Goal: Information Seeking & Learning: Find specific fact

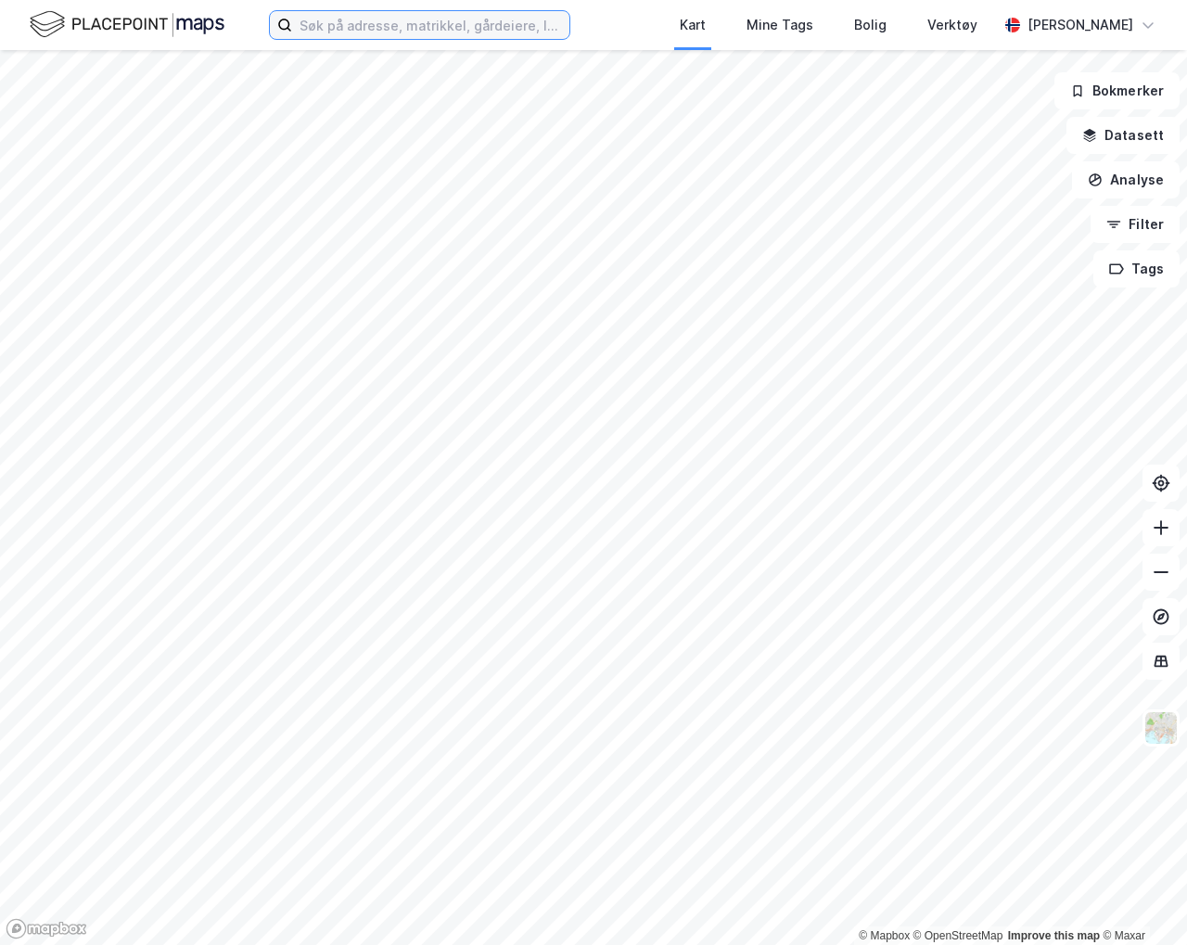
click at [420, 22] on input at bounding box center [430, 25] width 277 height 28
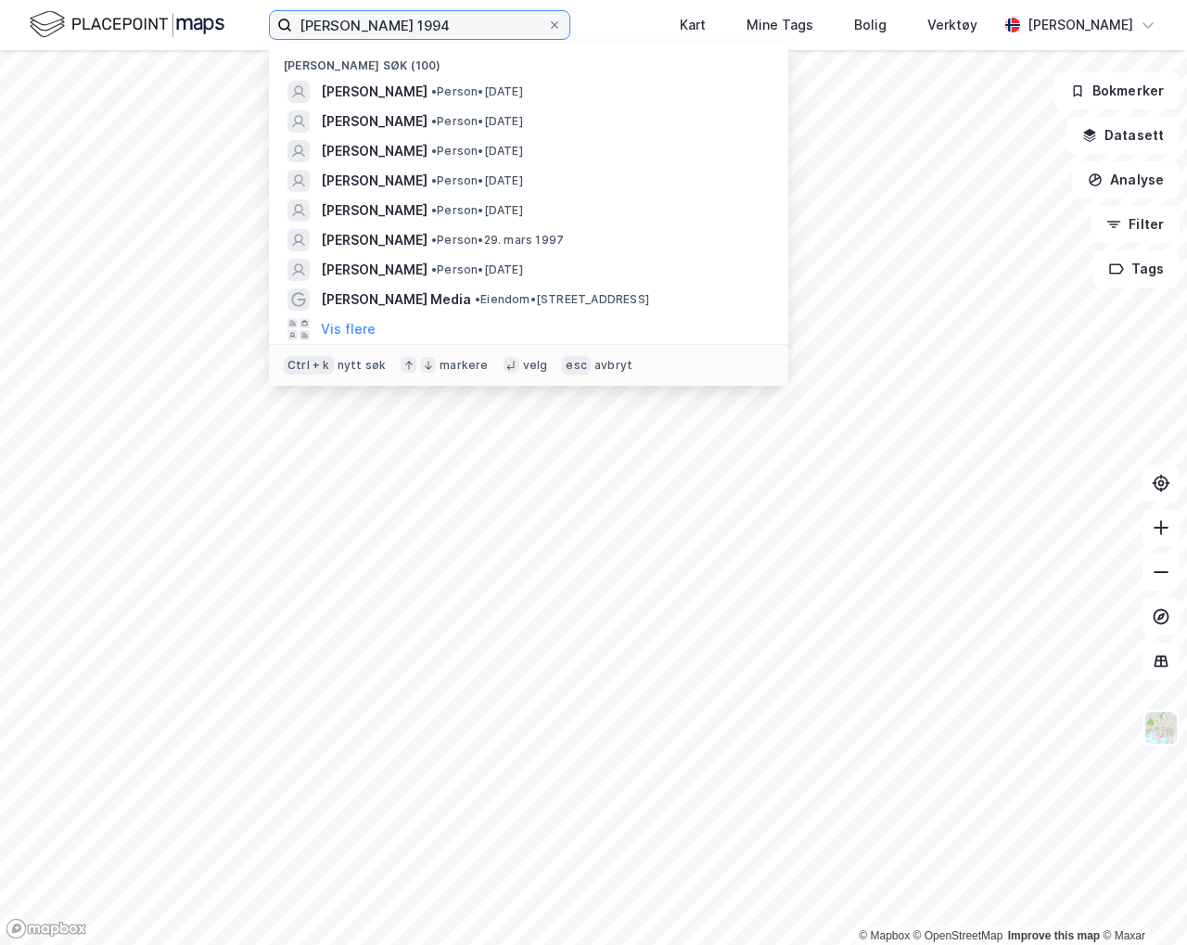
type input "[PERSON_NAME] 1994"
click at [359, 326] on button "Vis flere" at bounding box center [348, 329] width 55 height 22
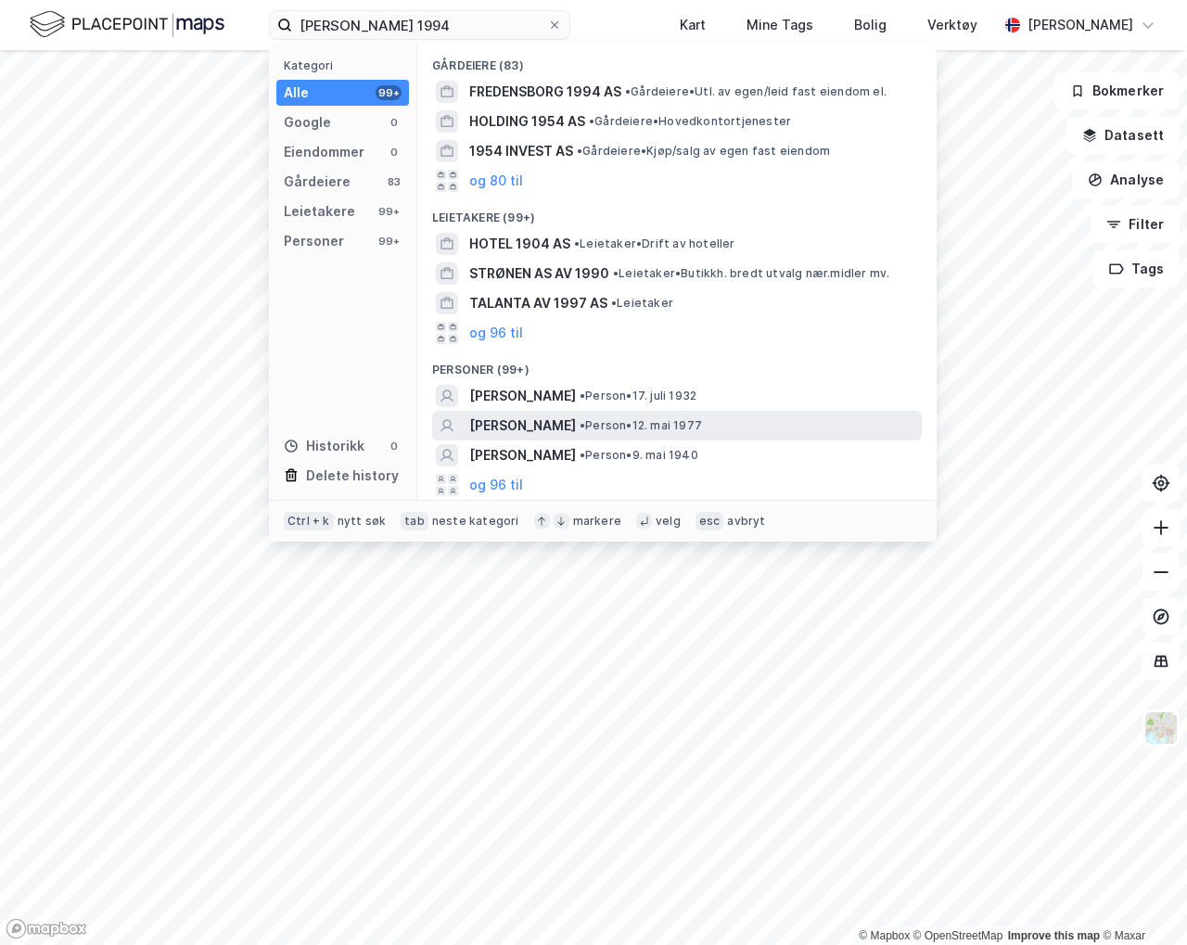
click at [493, 482] on button "og 96 til" at bounding box center [496, 485] width 54 height 22
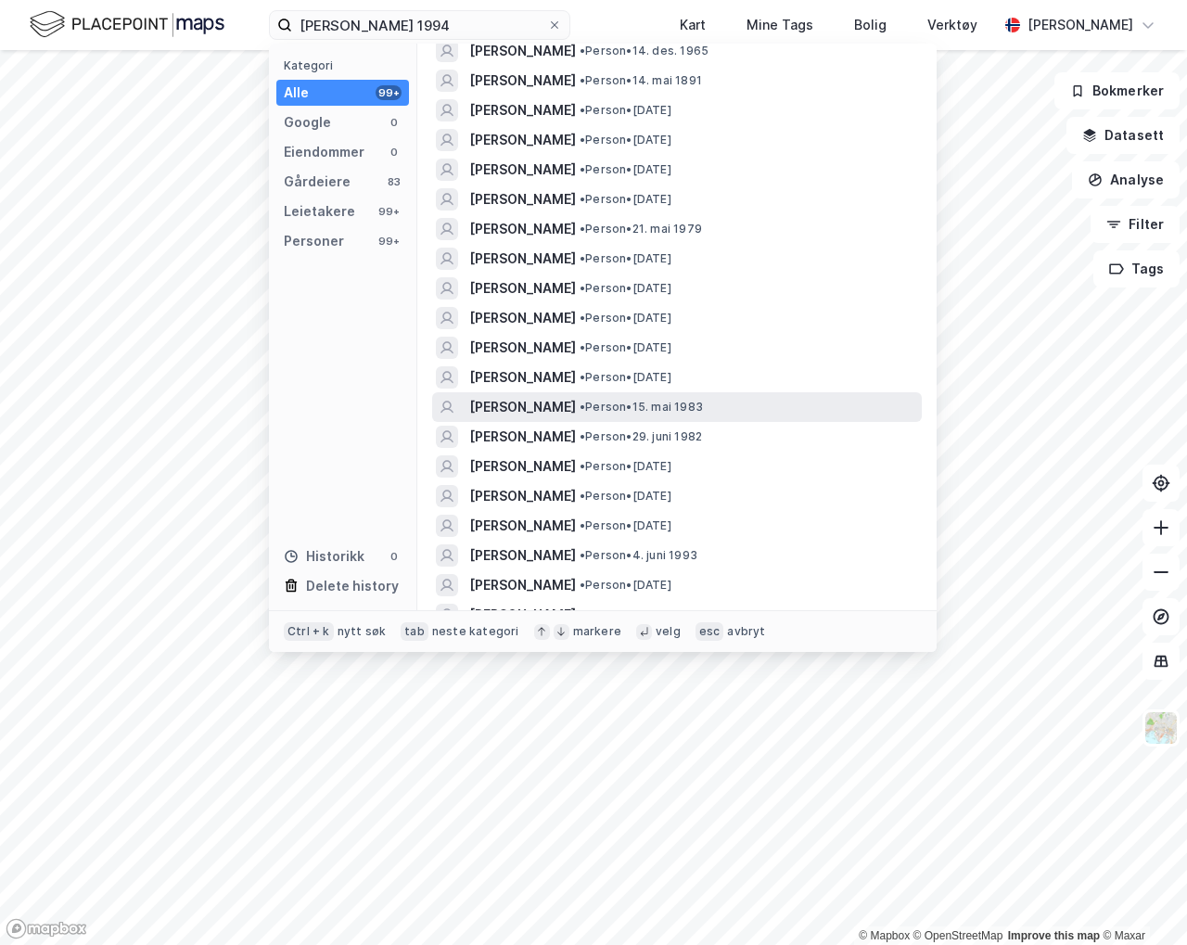
scroll to position [2709, 0]
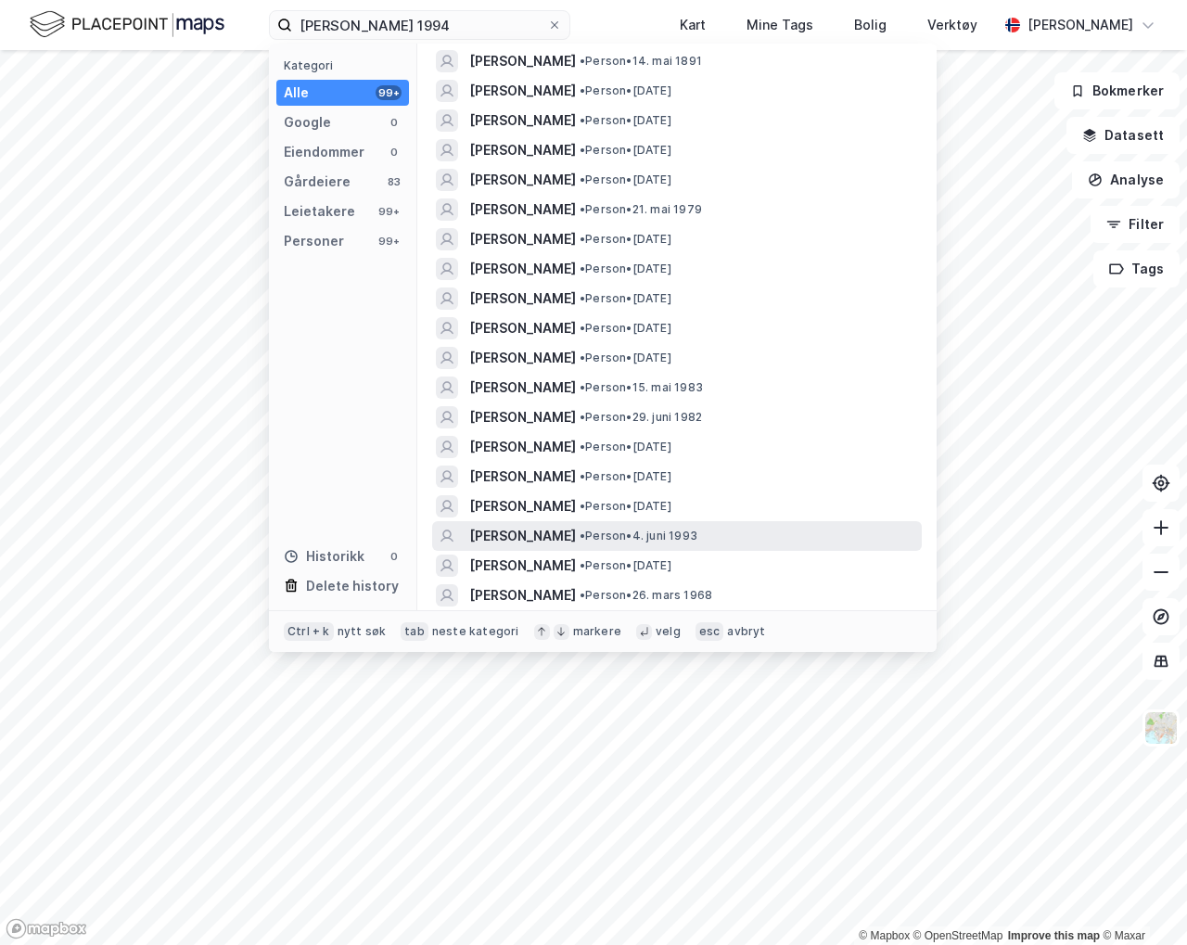
click at [700, 522] on div "[PERSON_NAME] • Person • [DATE]" at bounding box center [677, 536] width 490 height 30
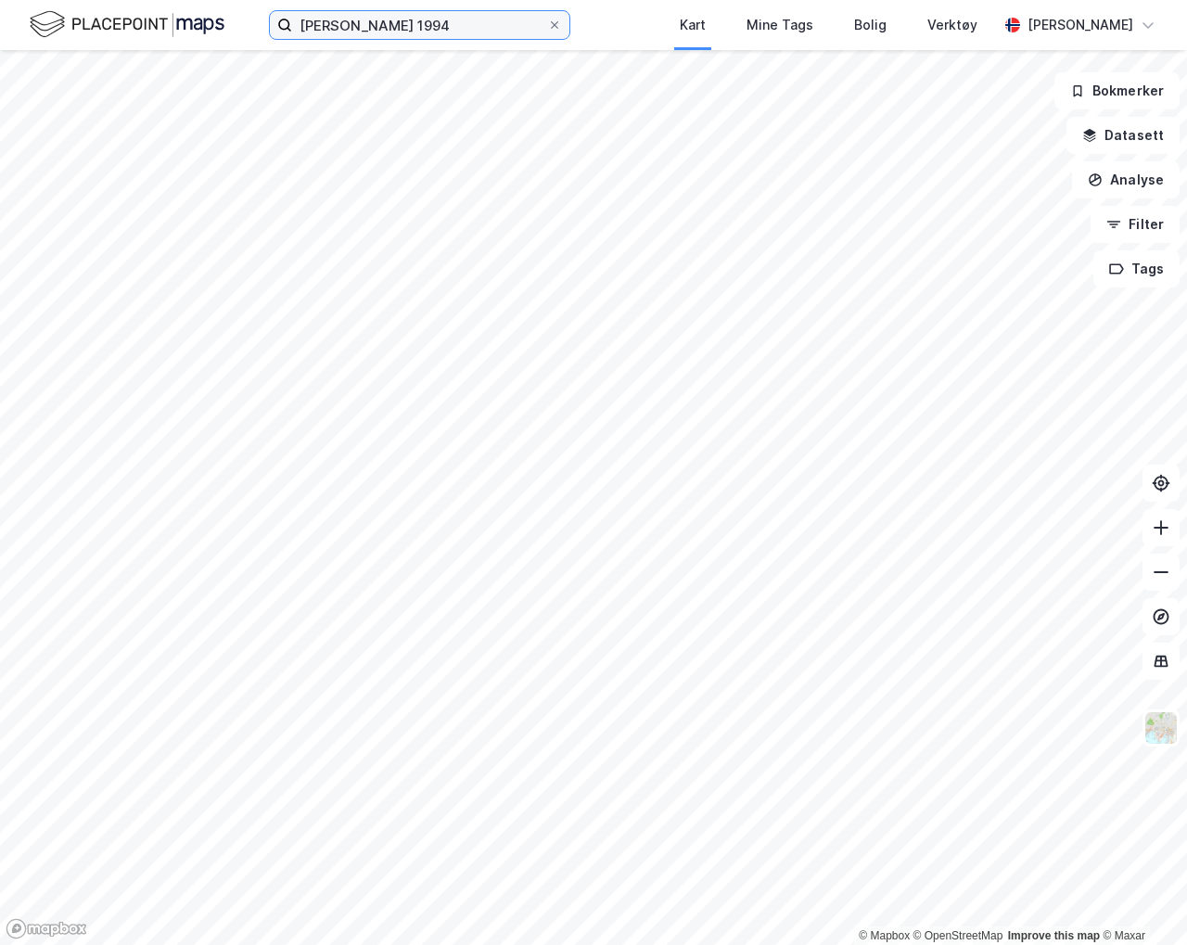
click at [490, 29] on input "[PERSON_NAME] 1994" at bounding box center [419, 25] width 255 height 28
click at [504, 36] on input "[PERSON_NAME] 1994" at bounding box center [419, 25] width 255 height 28
